Goal: Transaction & Acquisition: Book appointment/travel/reservation

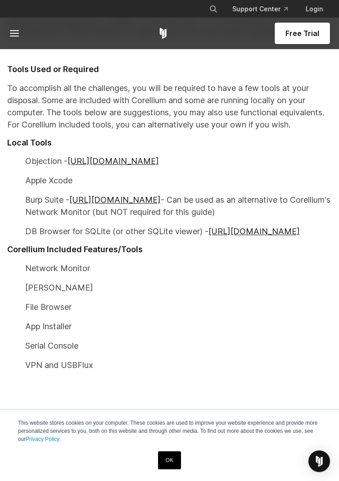
scroll to position [540, 0]
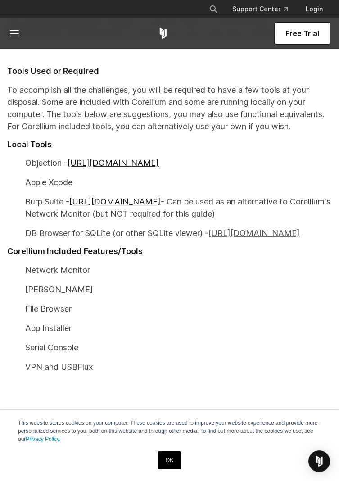
click at [226, 231] on link "[URL][DOMAIN_NAME]" at bounding box center [254, 233] width 91 height 9
click at [79, 161] on link "[URL][DOMAIN_NAME]" at bounding box center [113, 162] width 91 height 9
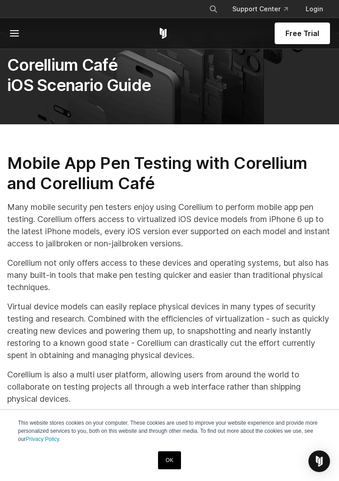
click at [293, 29] on span "Free Trial" at bounding box center [303, 33] width 34 height 11
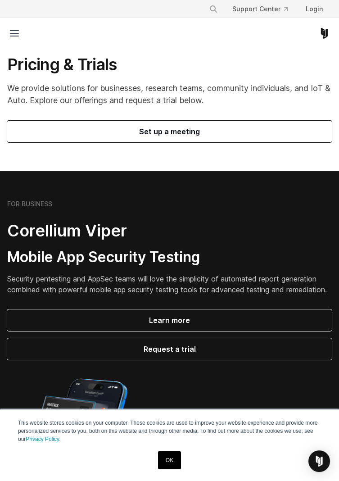
click at [36, 129] on span "Set up a meeting" at bounding box center [169, 131] width 303 height 11
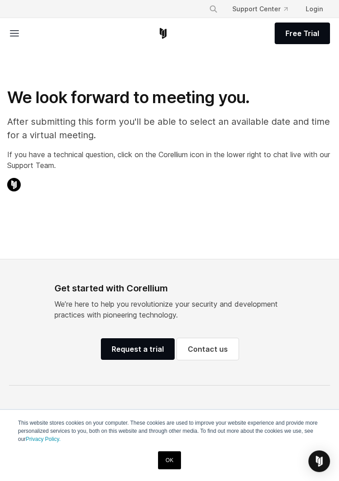
select select "**"
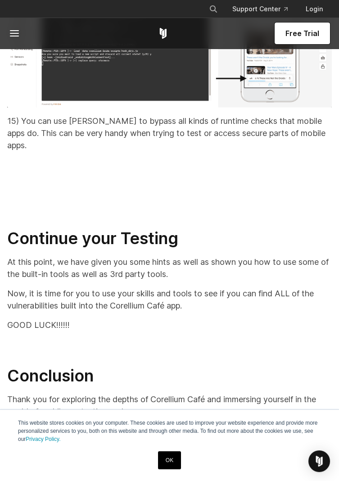
scroll to position [14424, 0]
